Goal: Task Accomplishment & Management: Use online tool/utility

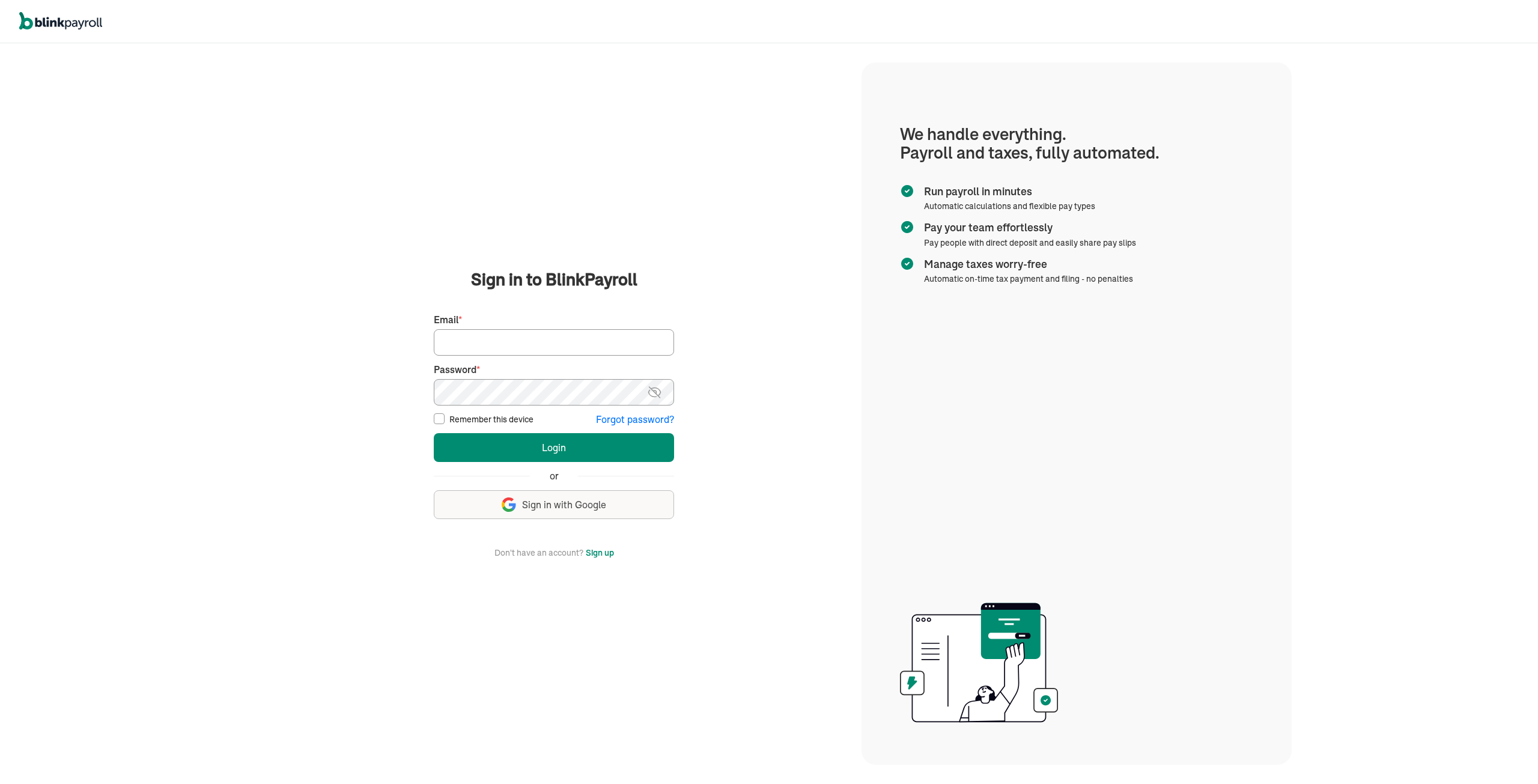
click at [475, 343] on input "Email *" at bounding box center [554, 342] width 241 height 27
type input "tmoore@qualitylinework.com"
click at [434, 433] on button "Login" at bounding box center [554, 448] width 241 height 29
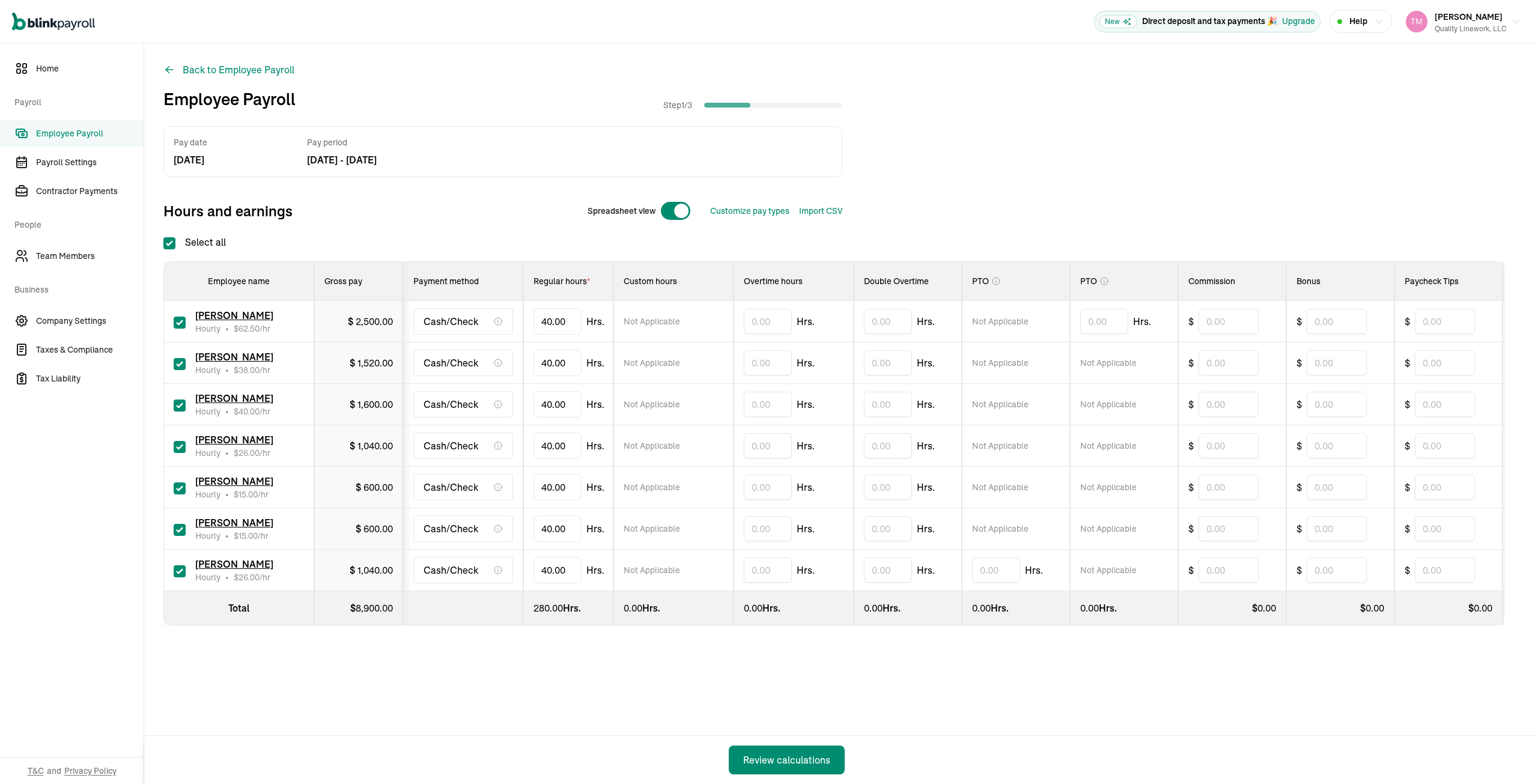
checkbox input "true"
click at [178, 362] on input "checkbox" at bounding box center [180, 364] width 12 height 12
checkbox input "false"
type input "0.00"
click at [751, 443] on input "text" at bounding box center [767, 446] width 48 height 25
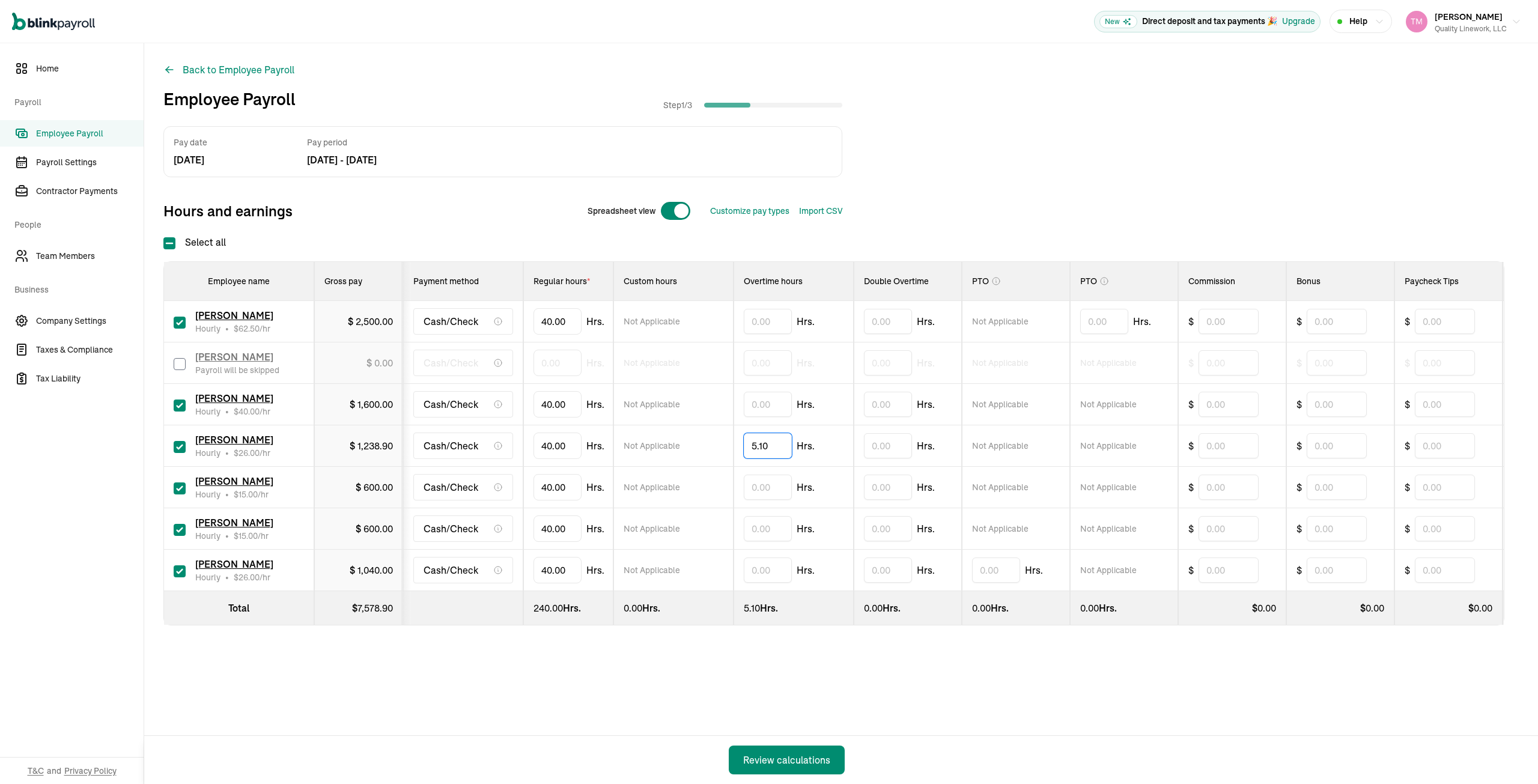
type input "5.10"
type input "4"
type input "32"
click at [176, 527] on input "checkbox" at bounding box center [180, 530] width 12 height 12
checkbox input "false"
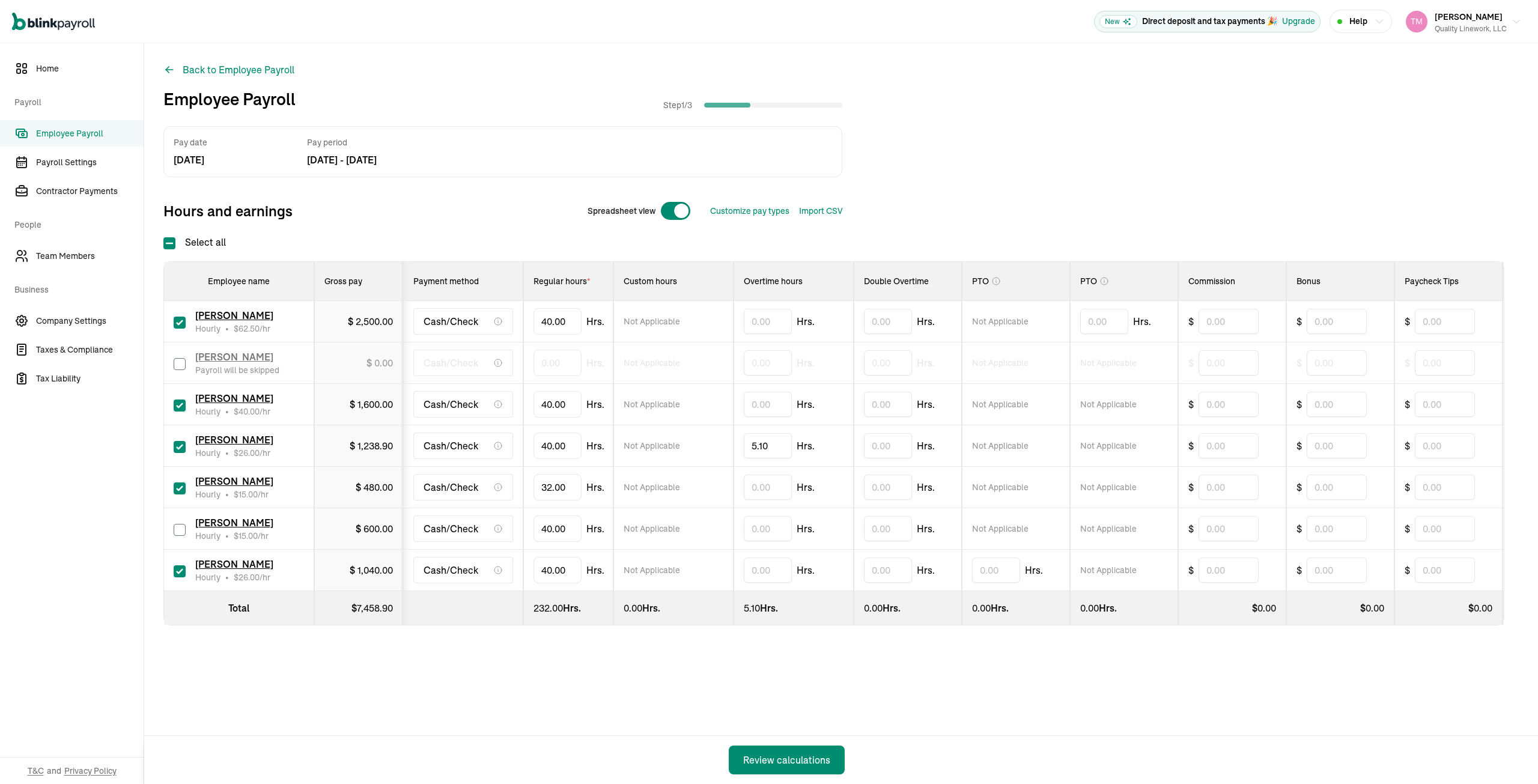
type input "0.00"
click at [750, 568] on input "text" at bounding box center [767, 570] width 48 height 25
type input "7.14"
click at [790, 653] on div "Pay date [DATE] Pay period [DATE] - [DATE] Hours and earnings Spreadsheet view …" at bounding box center [841, 399] width 1356 height 547
click at [782, 766] on div "Review calculations" at bounding box center [787, 760] width 87 height 15
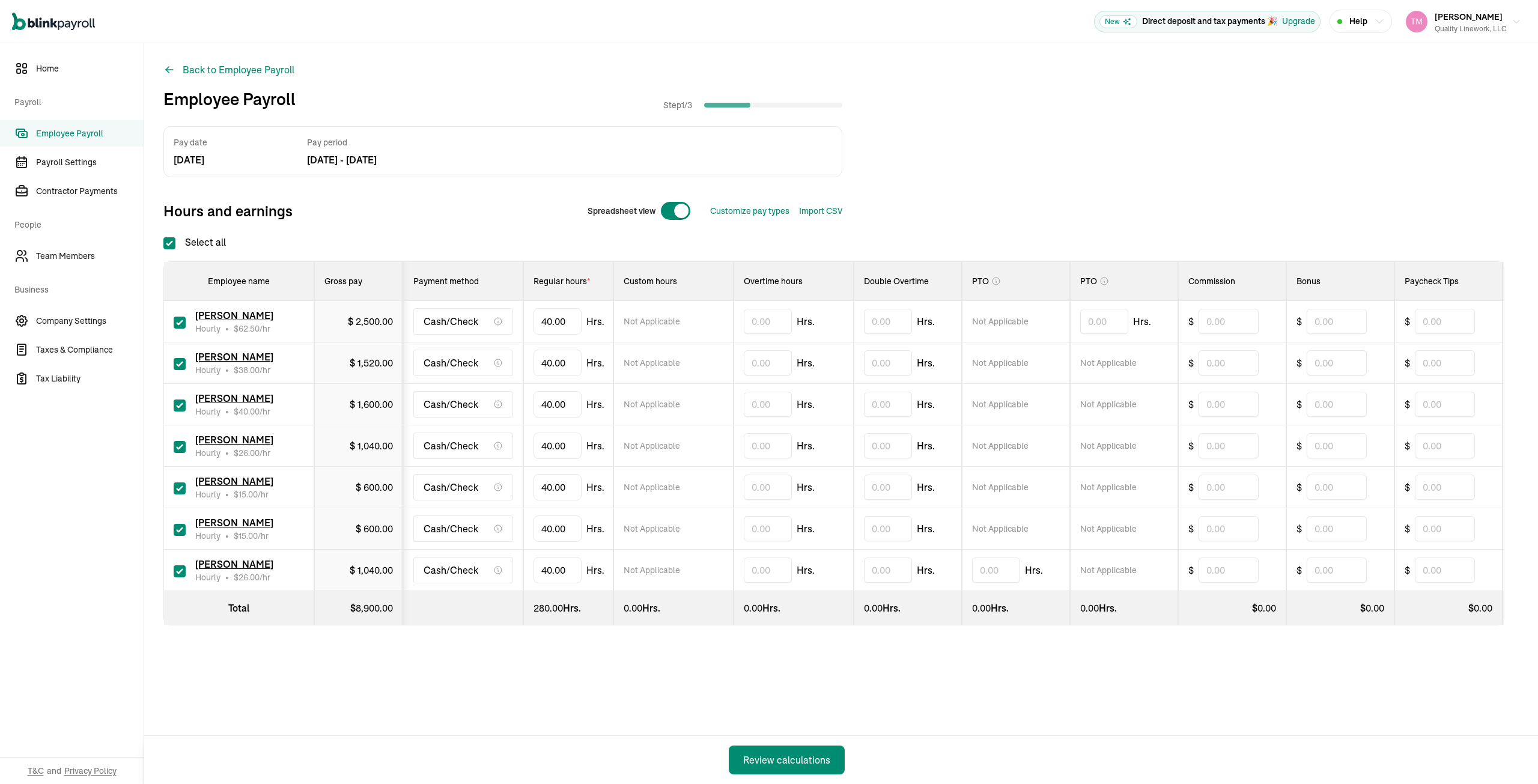
click at [178, 362] on input "checkbox" at bounding box center [180, 364] width 12 height 12
checkbox input "false"
type input "0.00"
click at [751, 443] on input "text" at bounding box center [767, 446] width 48 height 25
type input "5.10"
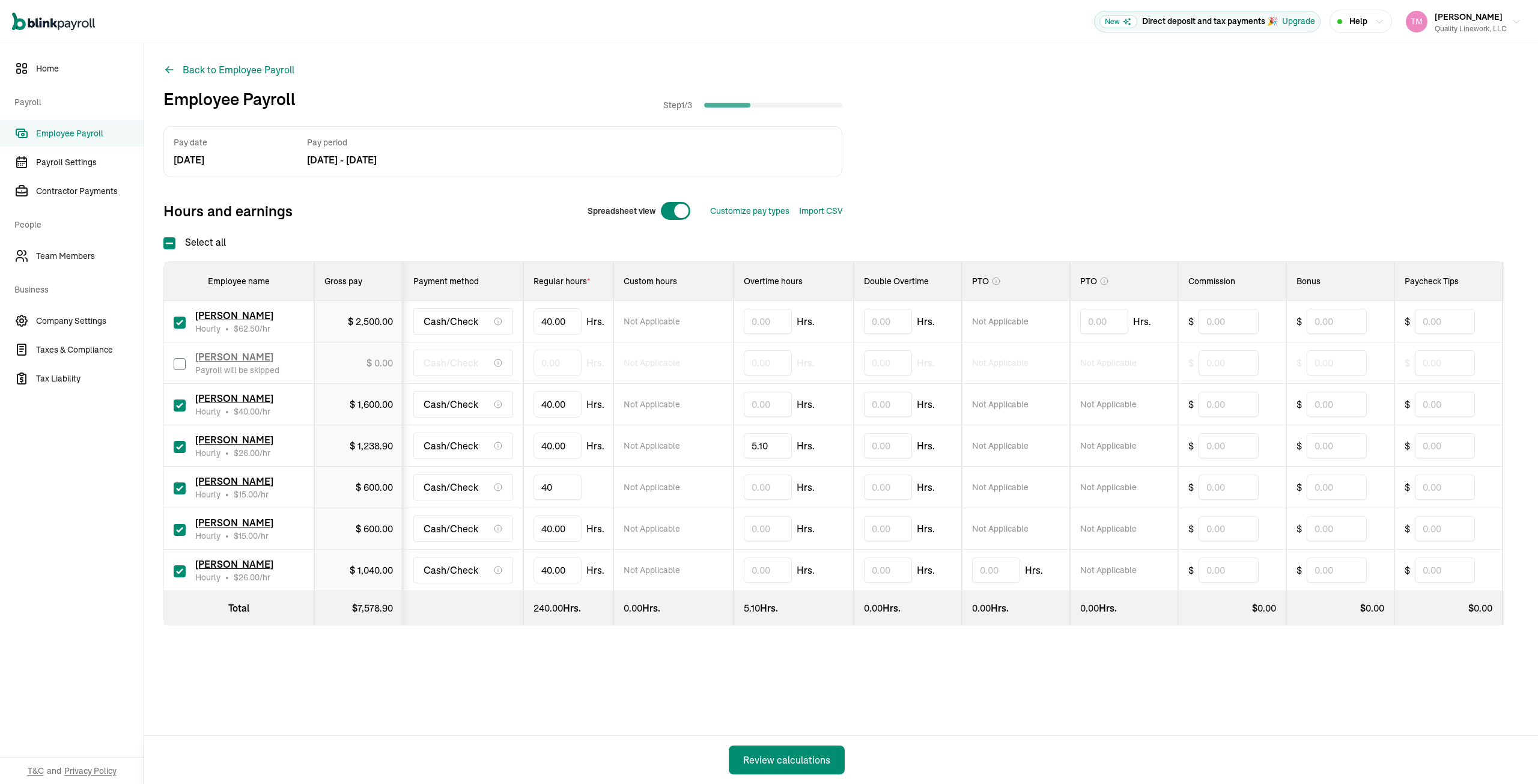
type input "4"
type input "32"
click at [176, 527] on input "checkbox" at bounding box center [180, 530] width 12 height 12
checkbox input "false"
type input "0.00"
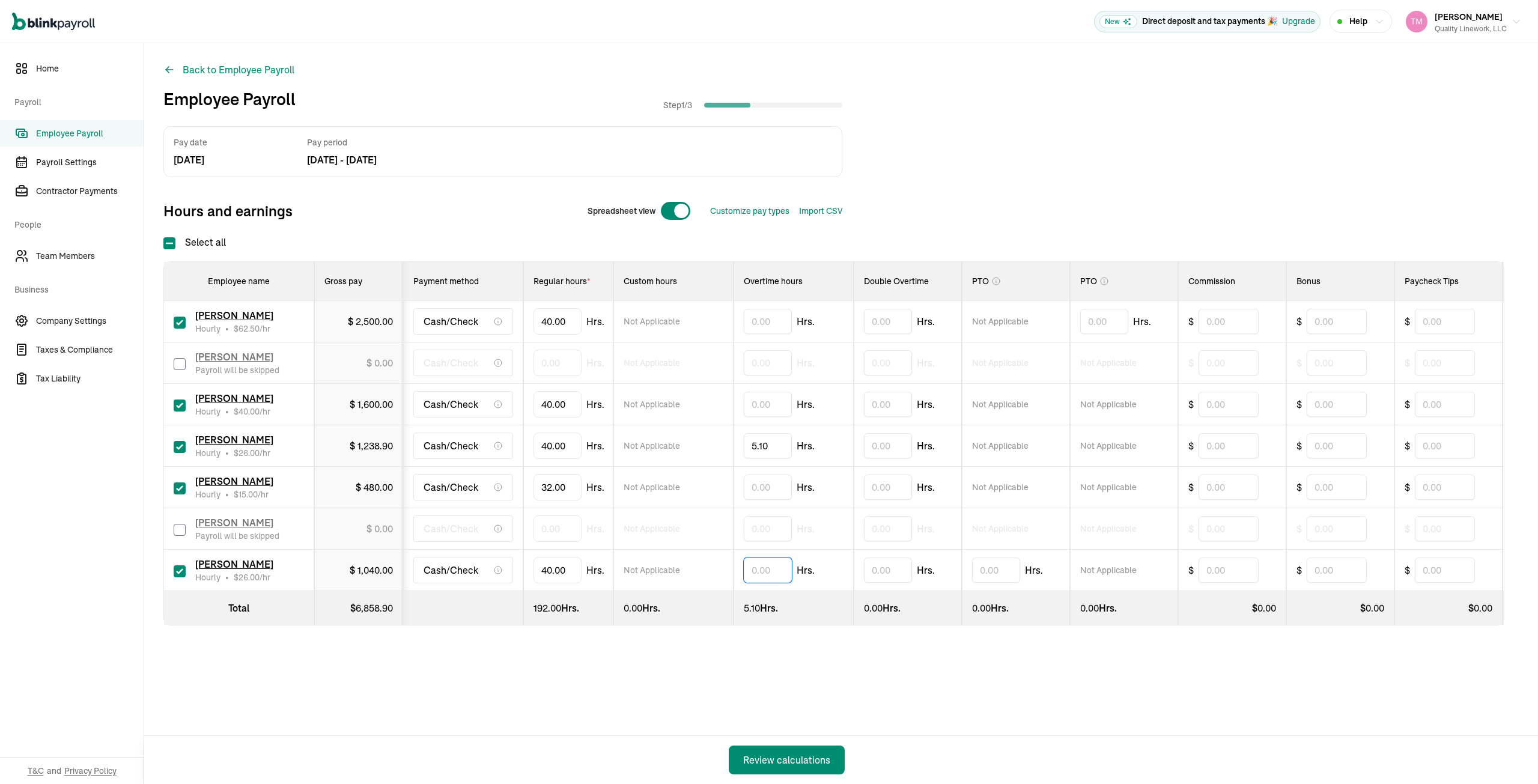
click at [750, 568] on input "text" at bounding box center [767, 570] width 48 height 25
type input "7.14"
click at [790, 653] on div "Pay date [DATE] Pay period [DATE] - [DATE] Hours and earnings Spreadsheet view …" at bounding box center [841, 399] width 1356 height 547
click at [782, 766] on div "Review calculations" at bounding box center [787, 760] width 87 height 15
